Goal: Transaction & Acquisition: Book appointment/travel/reservation

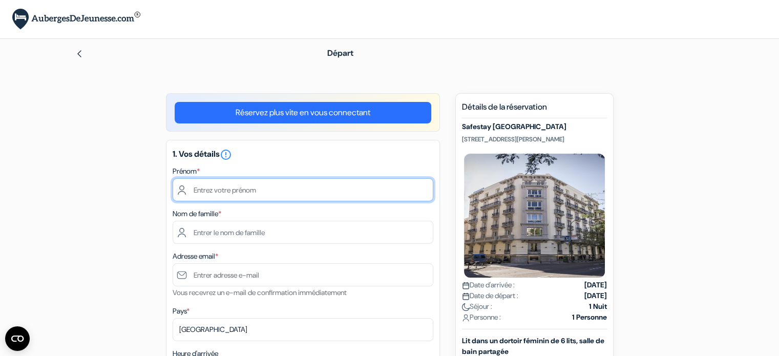
click at [241, 196] on input "text" at bounding box center [303, 189] width 261 height 23
type input "Lola"
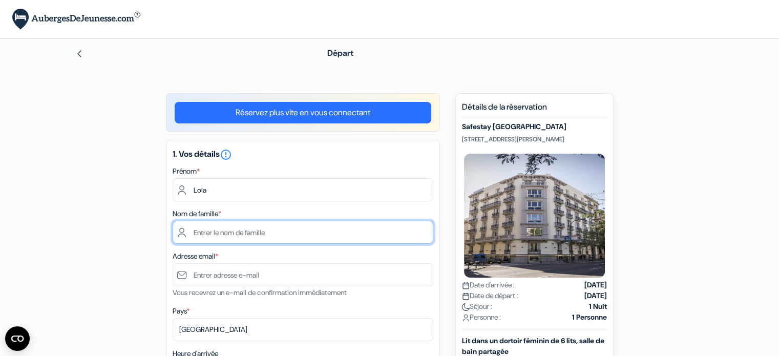
type input "Warin"
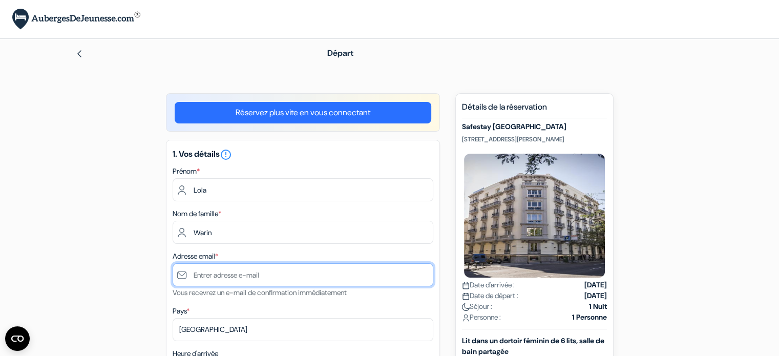
type input "[EMAIL_ADDRESS][DOMAIN_NAME]"
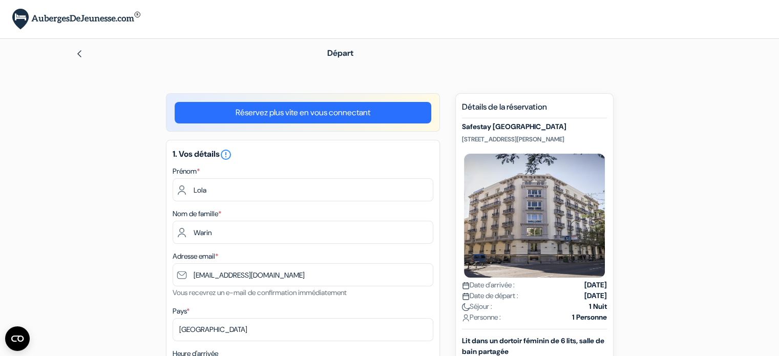
type input "+33699697480"
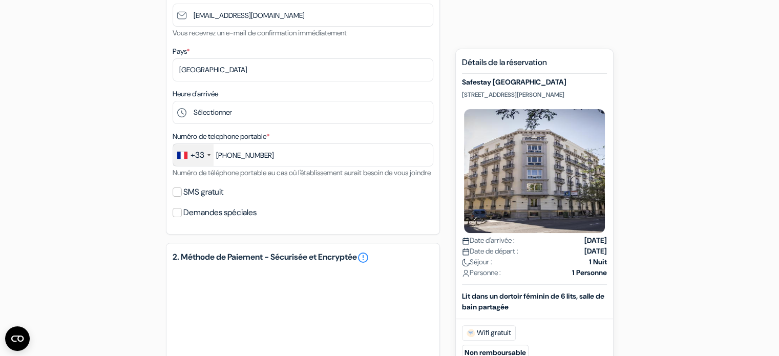
scroll to position [256, 0]
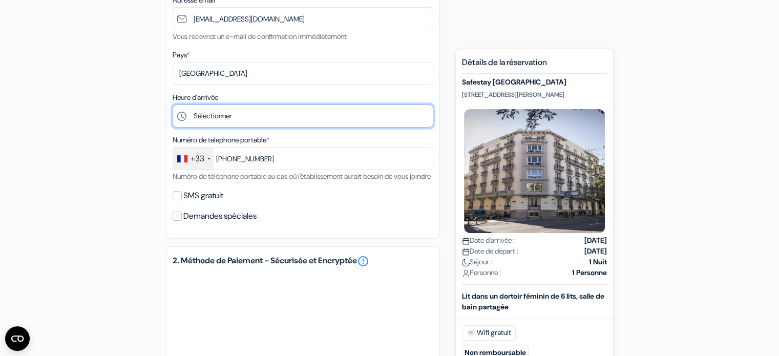
click at [221, 113] on select "Sélectionner 1:00 2:00 3:00 4:00 5:00 6:00 7:00 8:00 9:00 10:00 11:00 12:00 13:…" at bounding box center [303, 115] width 261 height 23
select select "9"
click at [173, 105] on select "Sélectionner 1:00 2:00 3:00 4:00 5:00 6:00 7:00 8:00 9:00 10:00 11:00 12:00 13:…" at bounding box center [303, 115] width 261 height 23
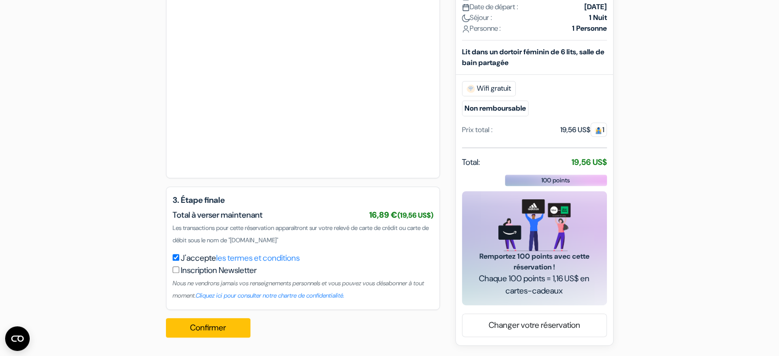
scroll to position [546, 0]
click at [207, 329] on button "Confirmer Loading..." at bounding box center [208, 327] width 85 height 19
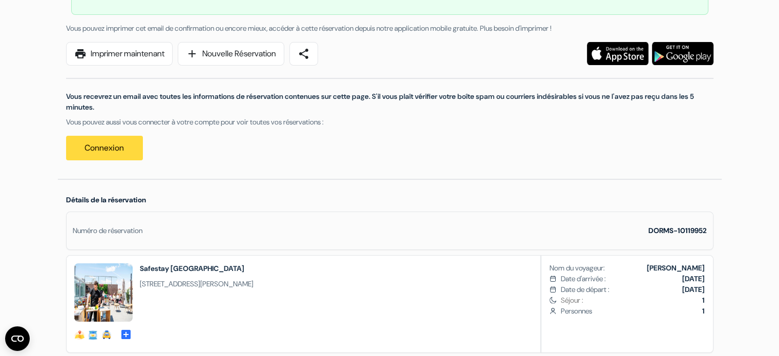
scroll to position [102, 0]
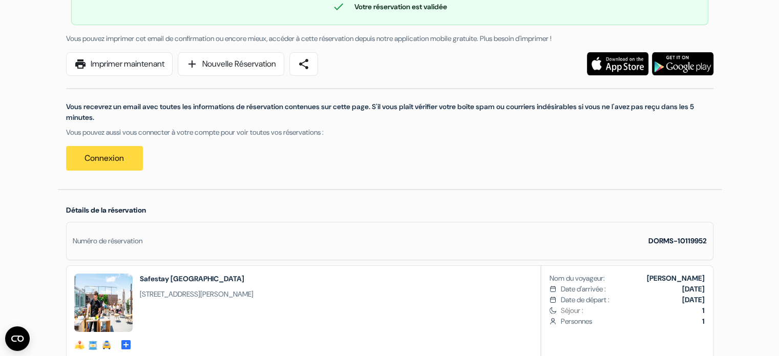
click at [143, 49] on div "Vous pouvez imprimer cet email de confirmation ou encore mieux, accéder à cette…" at bounding box center [389, 107] width 647 height 148
click at [135, 65] on link "print Imprimer maintenant" at bounding box center [119, 64] width 107 height 24
